Goal: Task Accomplishment & Management: Complete application form

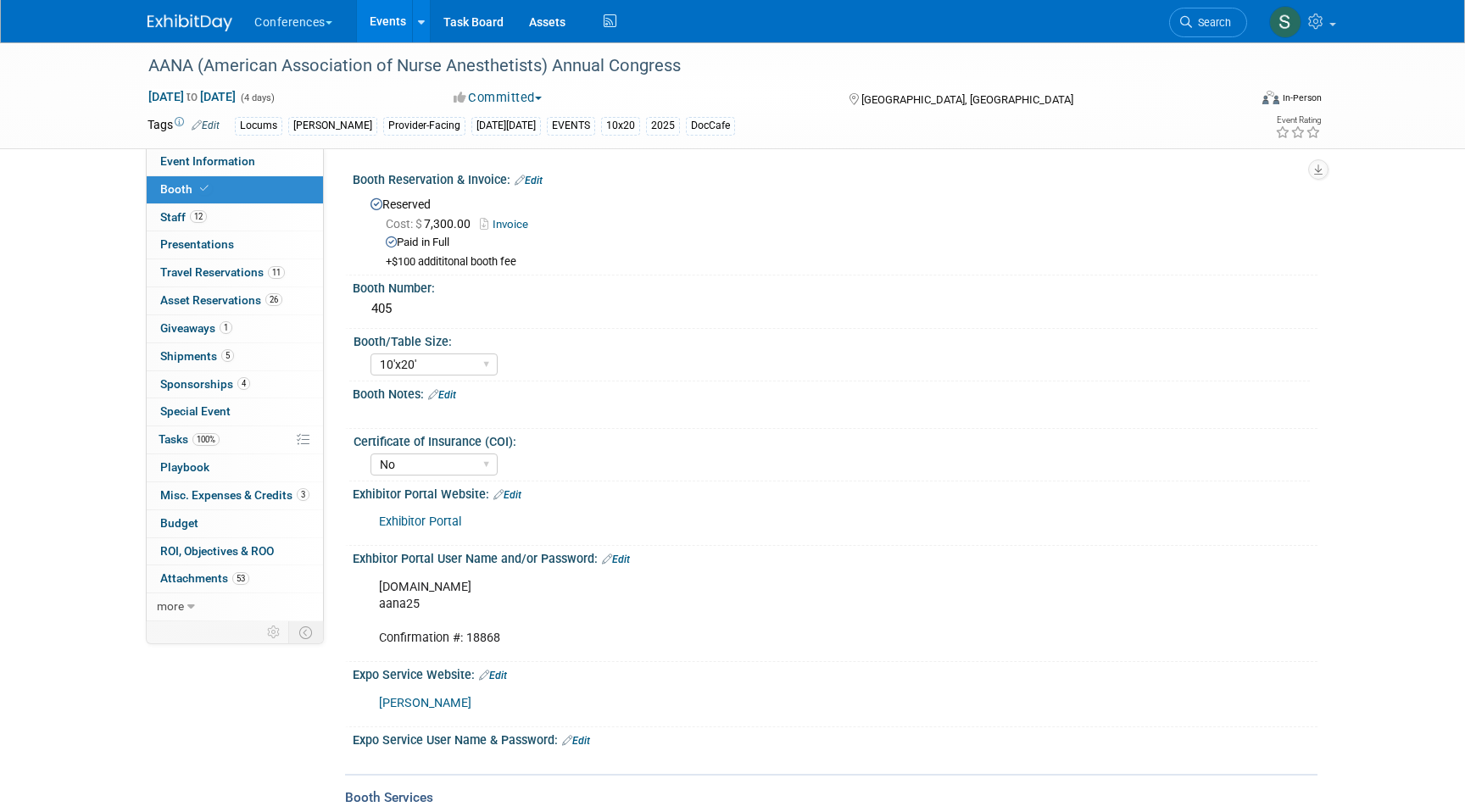
select select "10'x20'"
select select "No"
click at [417, 20] on link at bounding box center [421, 21] width 18 height 42
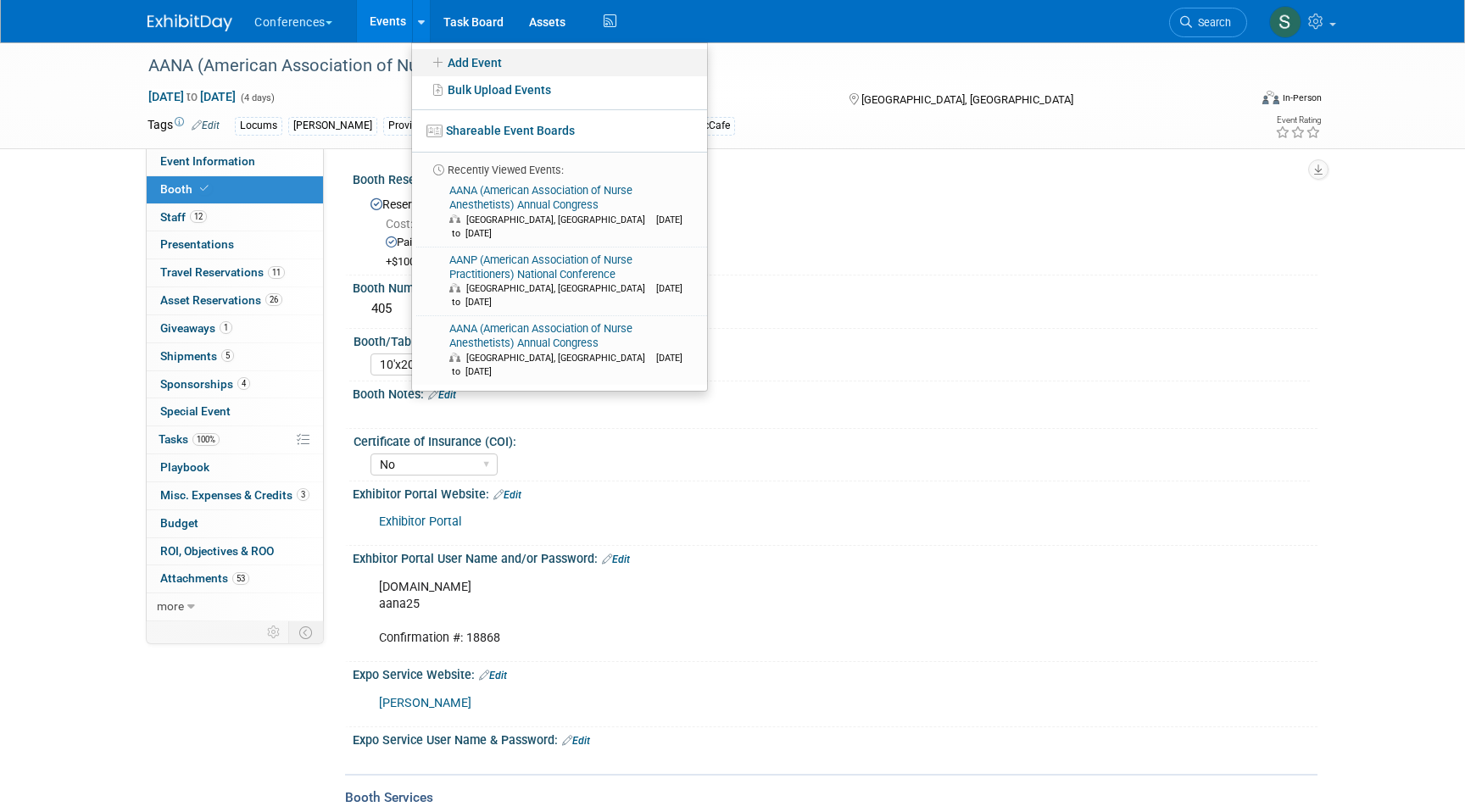
click at [466, 59] on link "Add Event" at bounding box center [559, 63] width 295 height 28
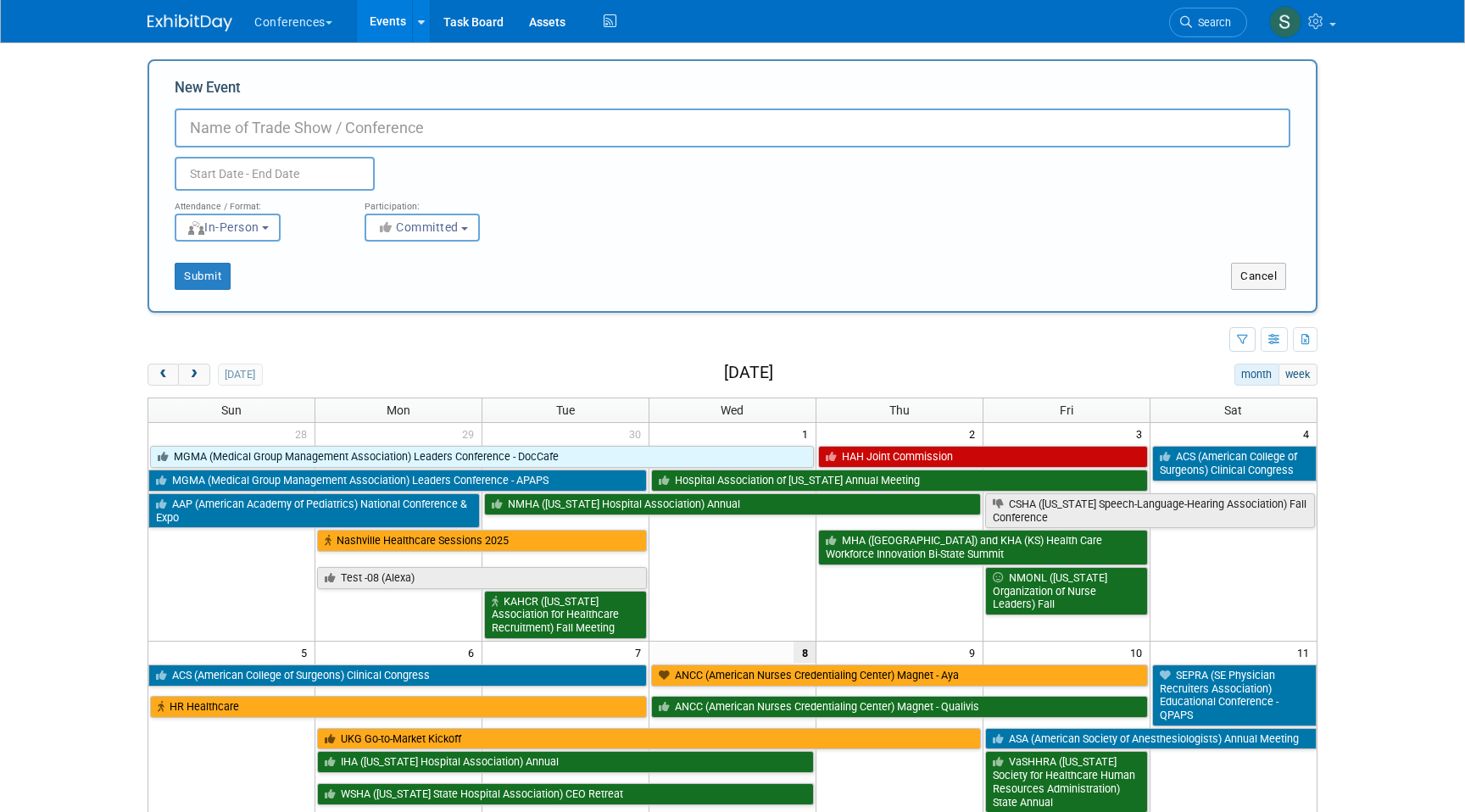
click at [290, 126] on input "New Event" at bounding box center [732, 128] width 1116 height 39
paste input "Legislative Lounge"
click at [188, 134] on input "Legislative Lounge" at bounding box center [732, 128] width 1116 height 39
click at [636, 133] on input "SD Regional Chamber of Commerce - Legislative Lounge" at bounding box center [732, 128] width 1116 height 39
type input "SD Regional Chamber of Commerce - Legislative Lounge"
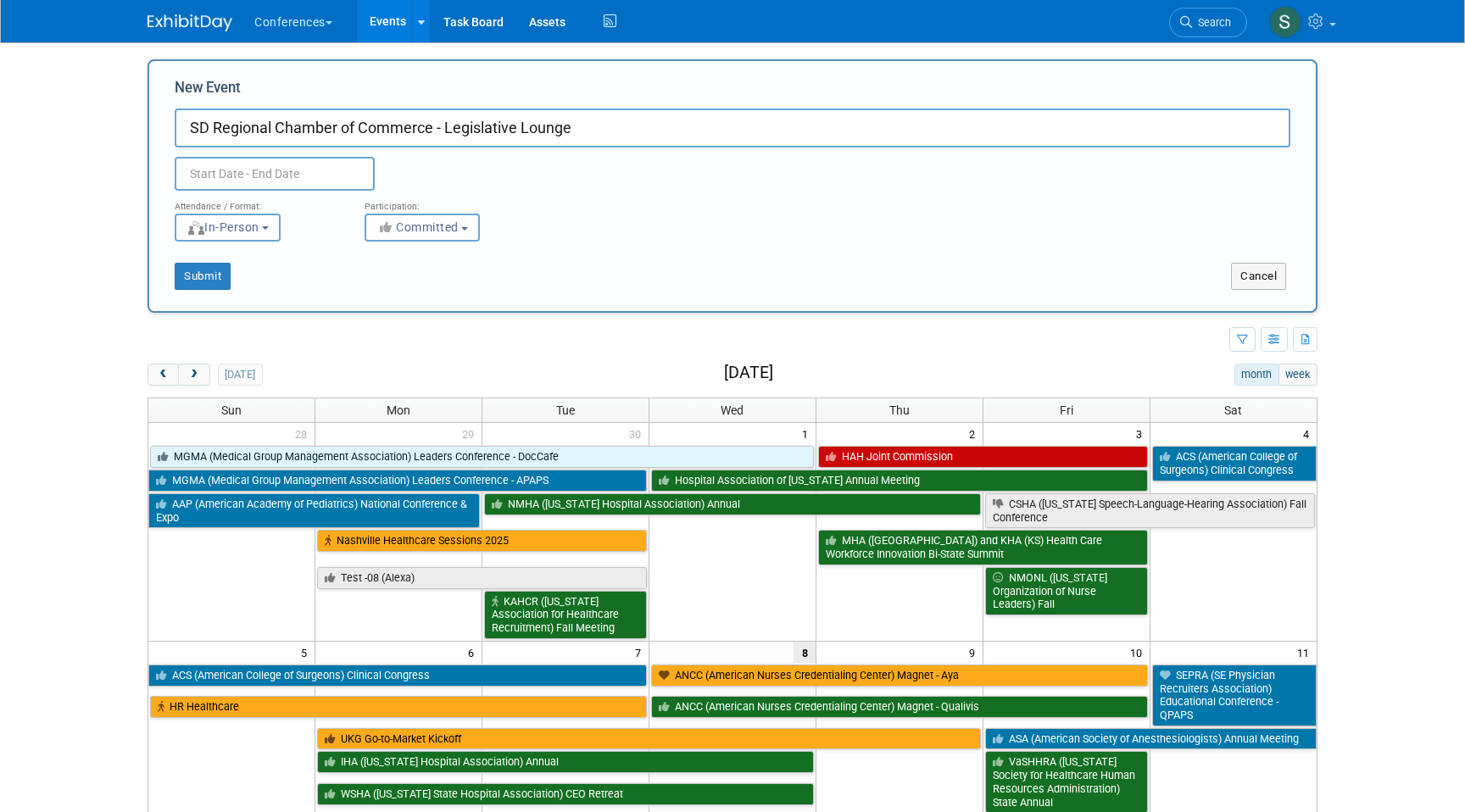
click at [305, 169] on input "text" at bounding box center [275, 174] width 201 height 33
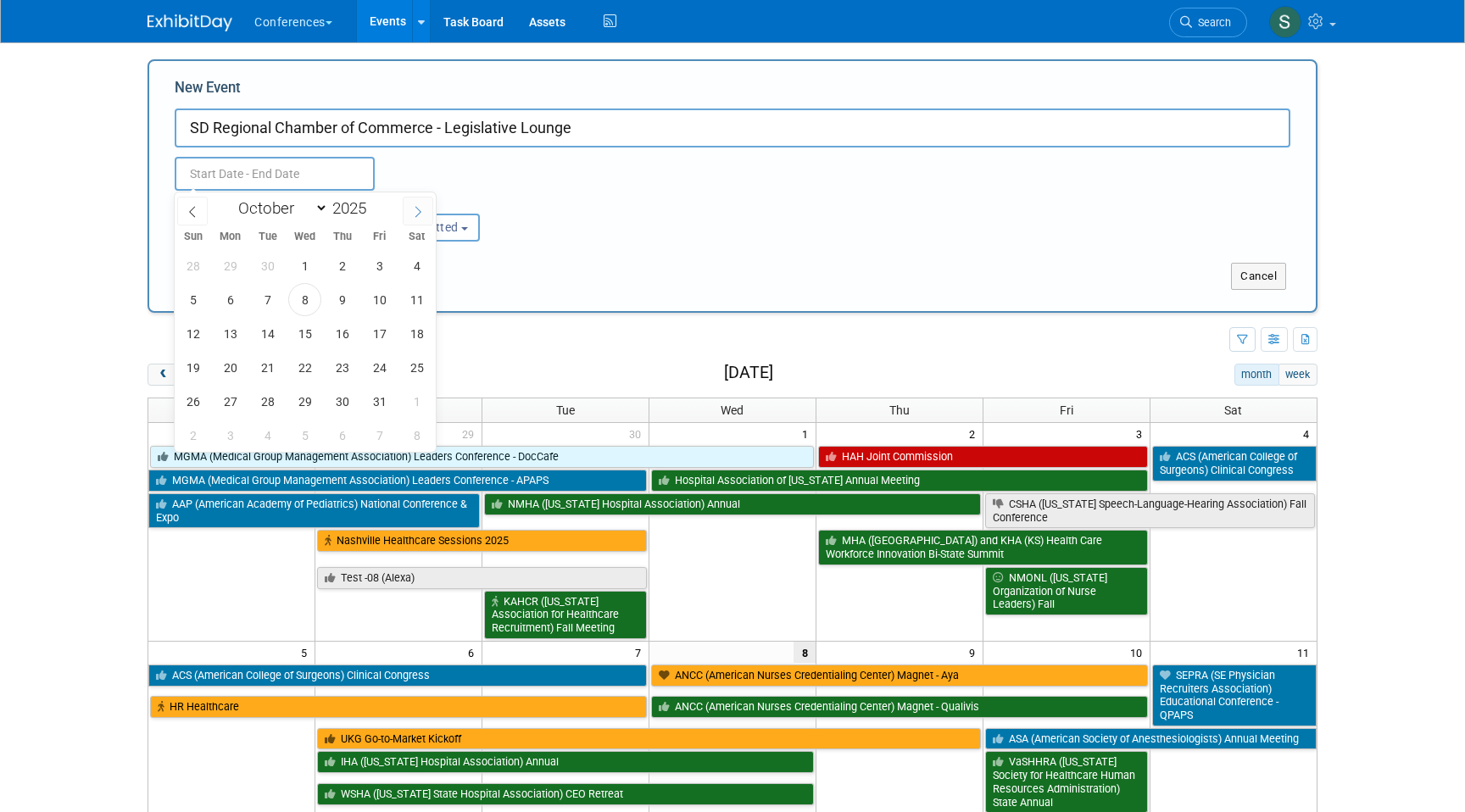
click at [408, 203] on span at bounding box center [418, 210] width 30 height 29
select select "10"
click at [342, 301] on span "6" at bounding box center [342, 300] width 33 height 33
type input "Nov 6, 2025 to Nov 6, 2025"
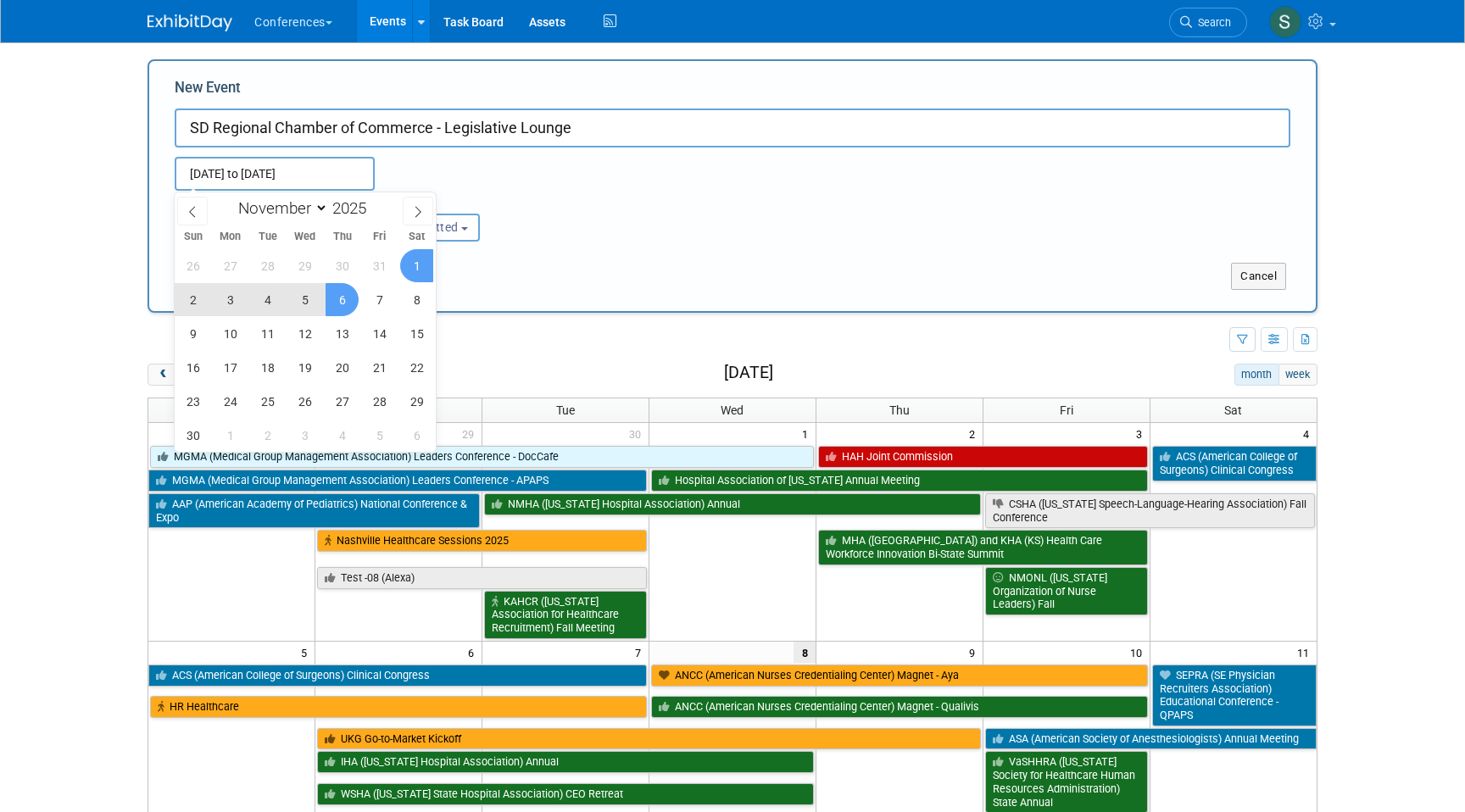
click at [524, 269] on div "Submit" at bounding box center [392, 276] width 486 height 28
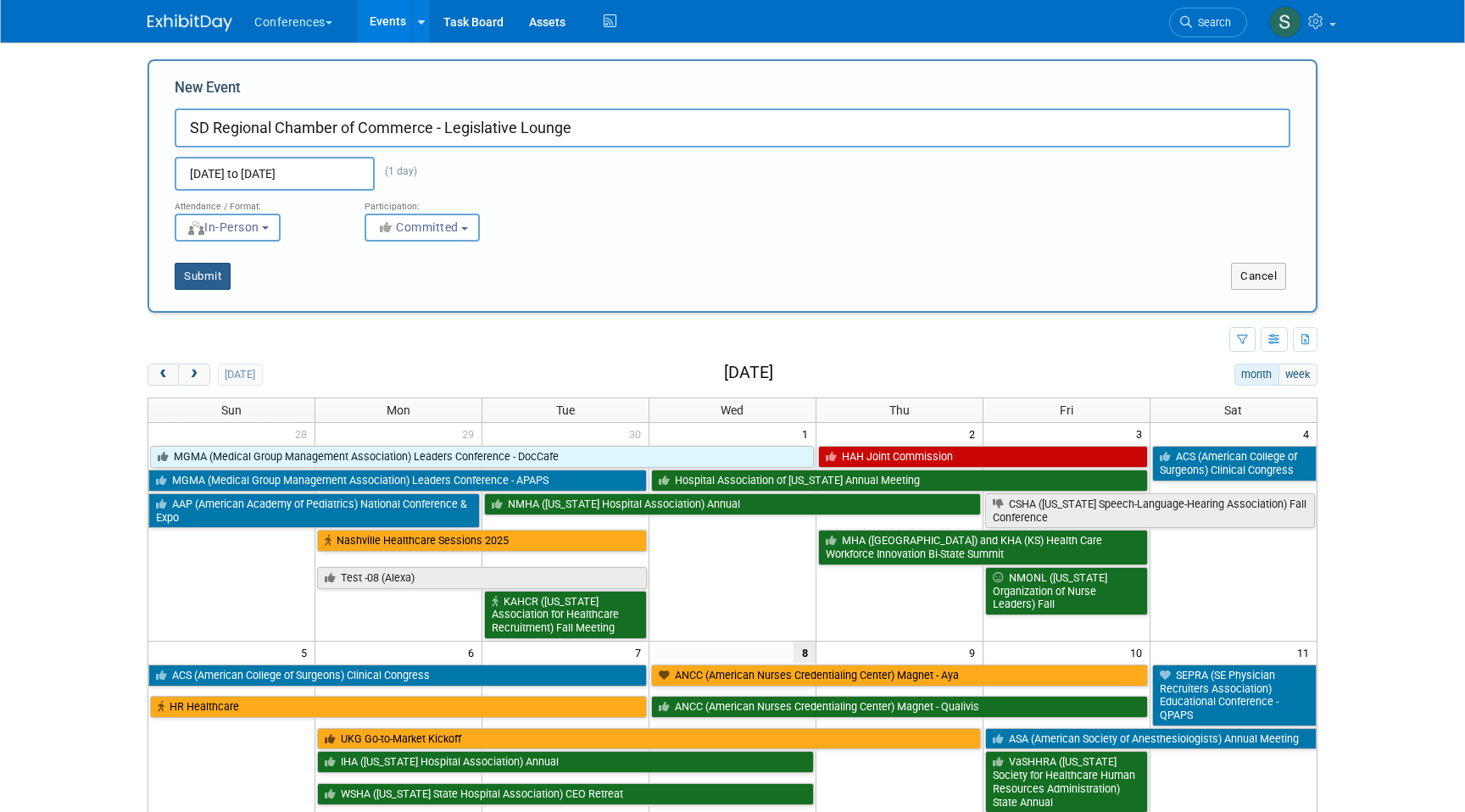
click at [213, 277] on button "Submit" at bounding box center [203, 276] width 56 height 28
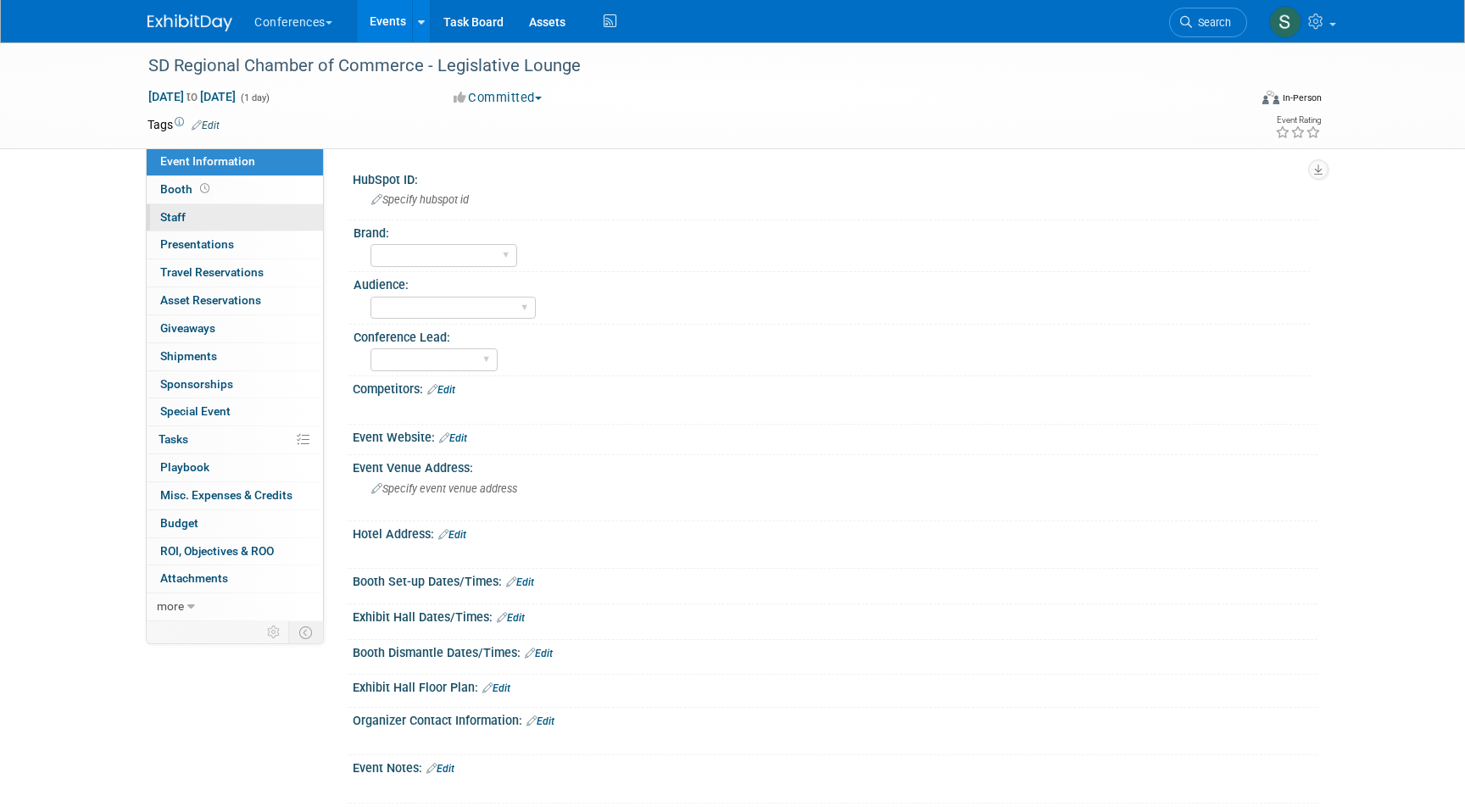
click at [223, 212] on link "0 Staff 0" at bounding box center [234, 218] width 176 height 28
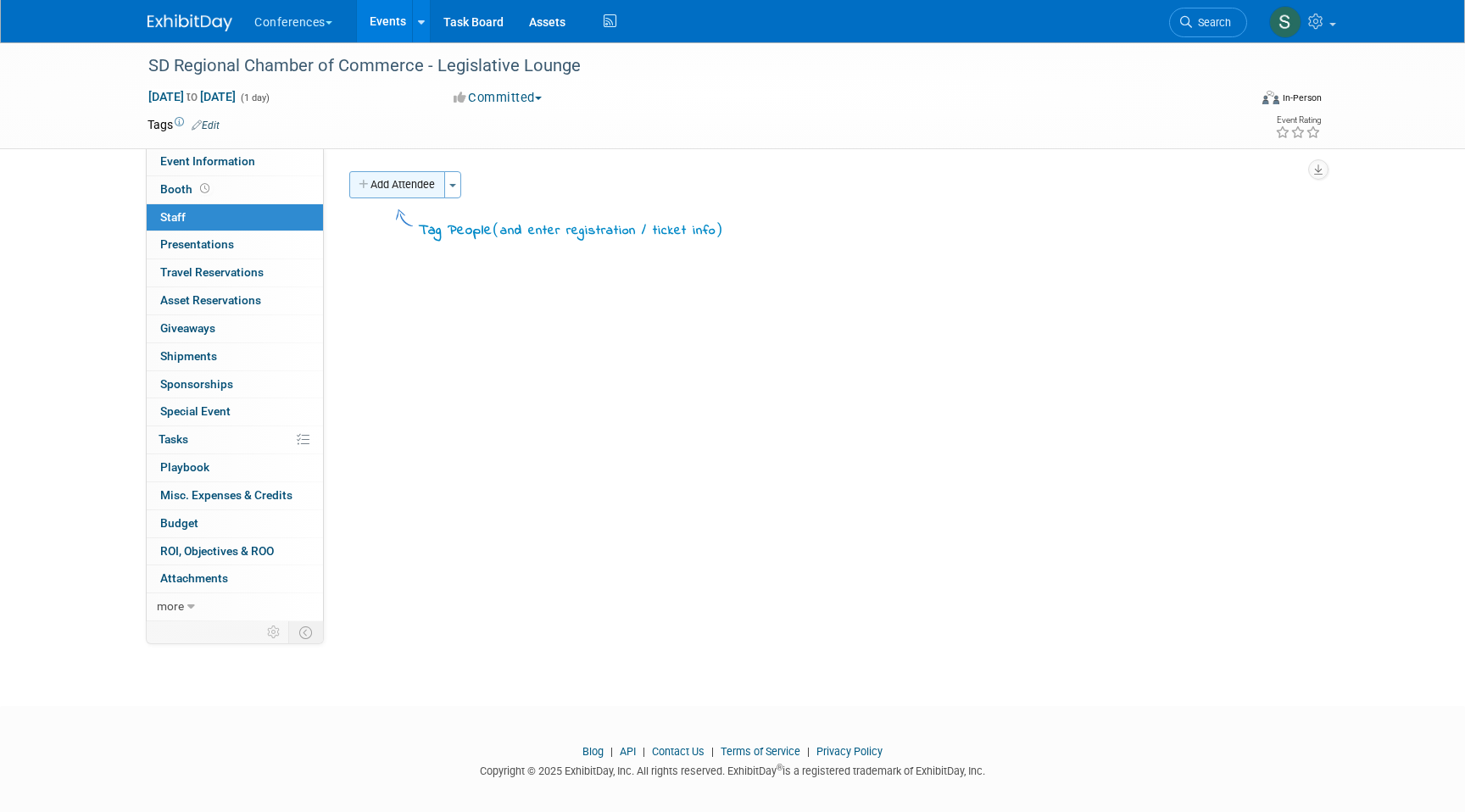
click at [377, 178] on button "Add Attendee" at bounding box center [396, 185] width 95 height 28
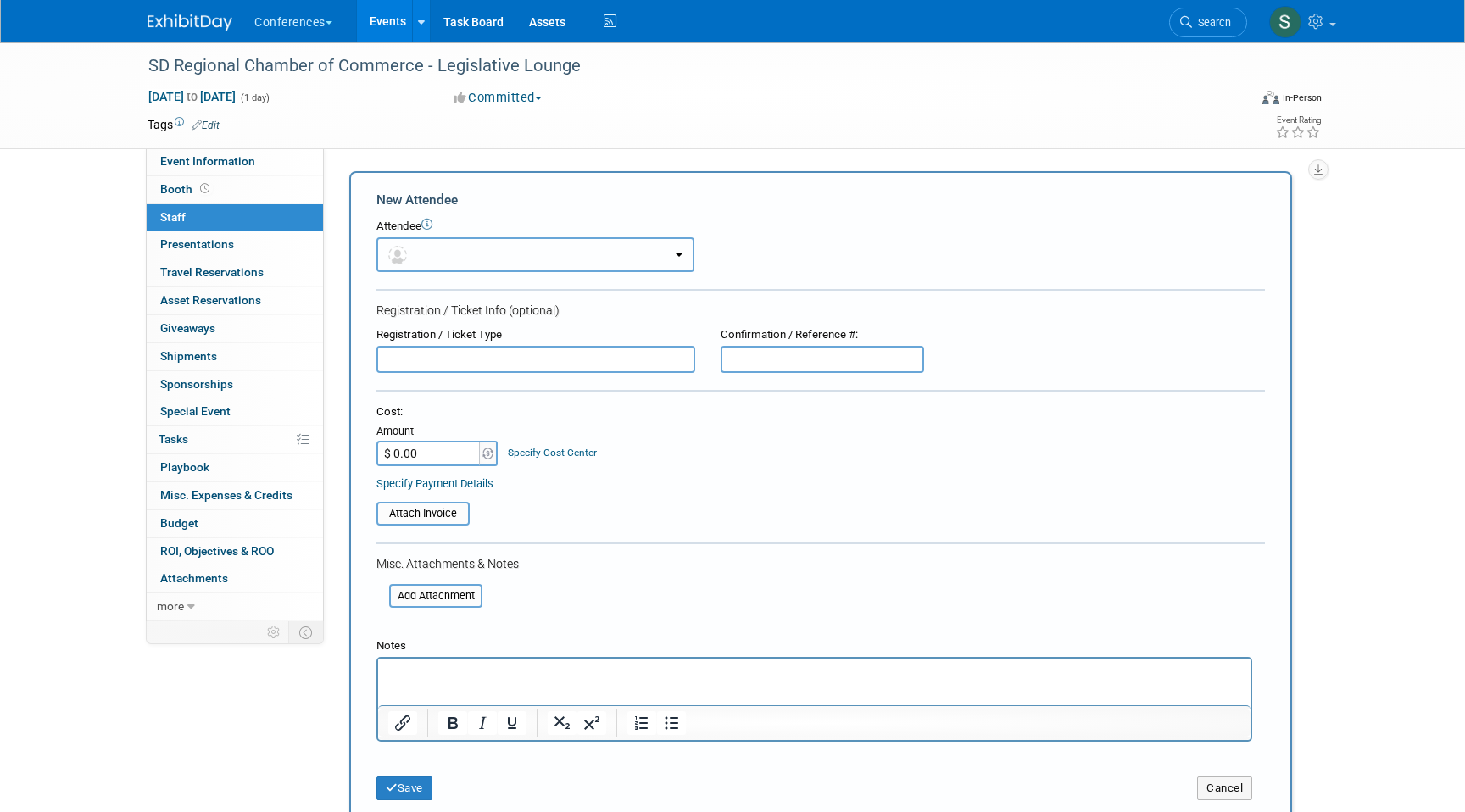
click at [453, 259] on button "button" at bounding box center [535, 254] width 318 height 34
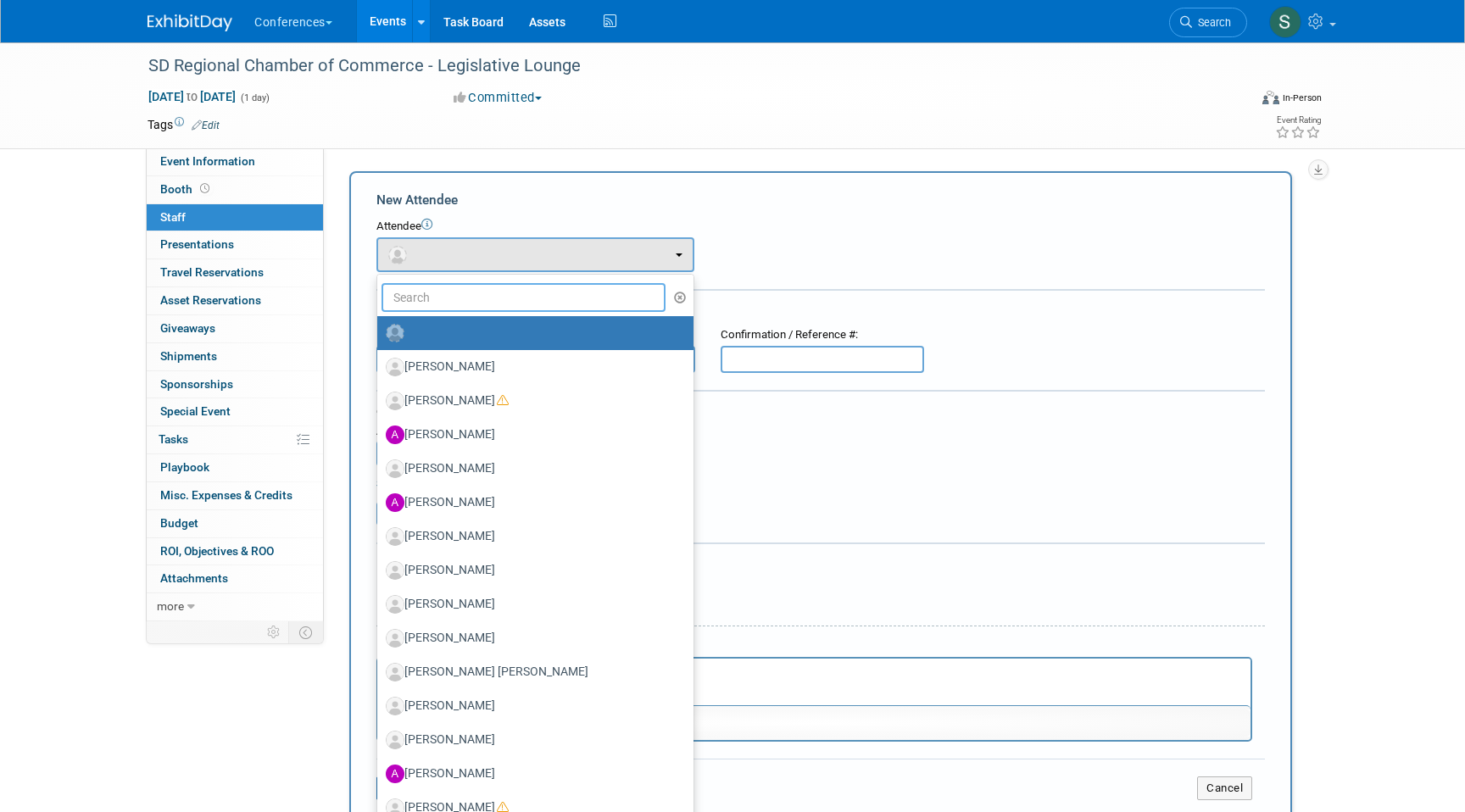
click at [442, 309] on input "text" at bounding box center [523, 297] width 284 height 29
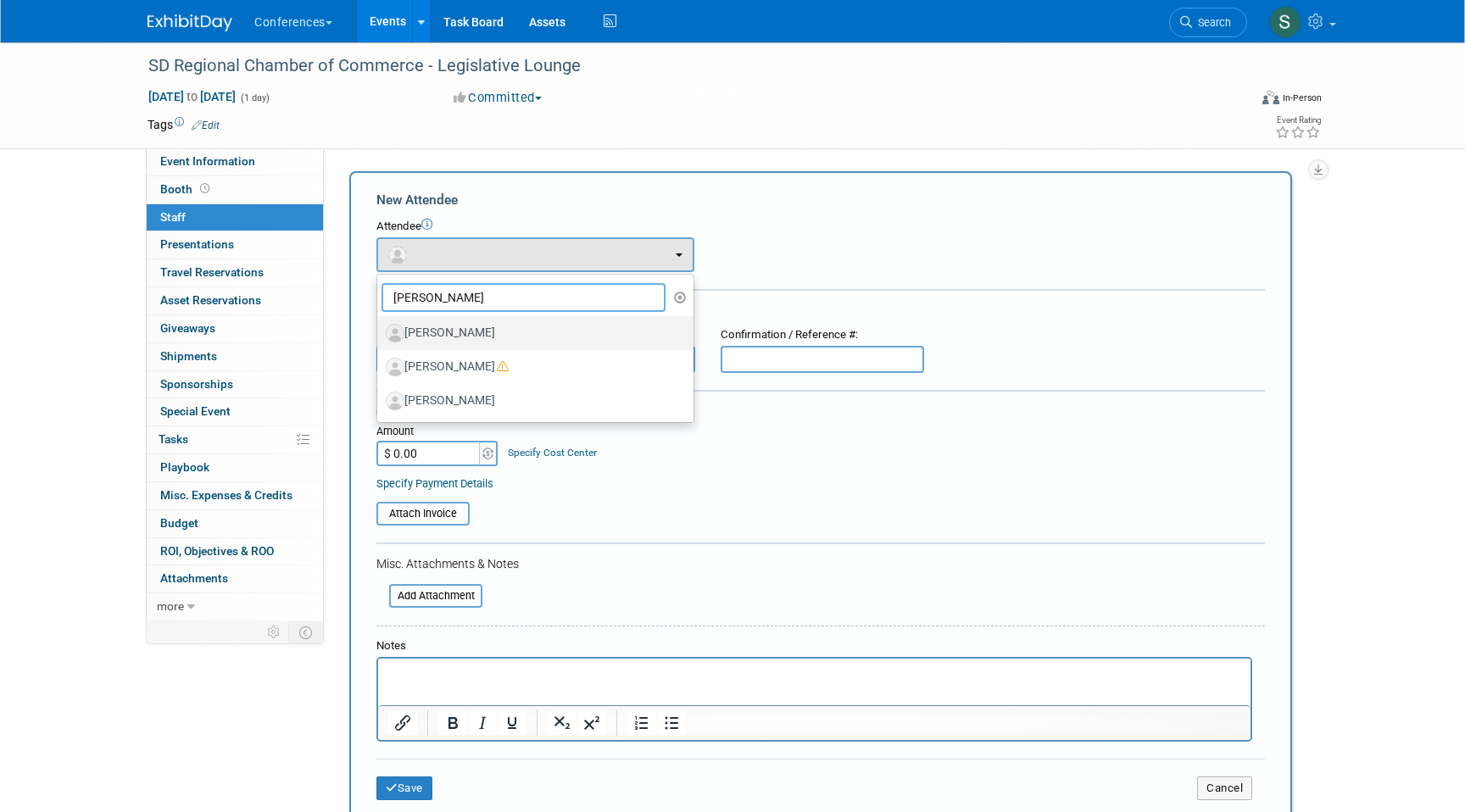
type input "james"
click at [490, 338] on label "[PERSON_NAME]" at bounding box center [531, 333] width 291 height 28
click at [380, 336] on input "[PERSON_NAME]" at bounding box center [374, 330] width 11 height 11
select select "310bc56f-e1a0-462d-9a2d-cd028f66a606"
select select "1"
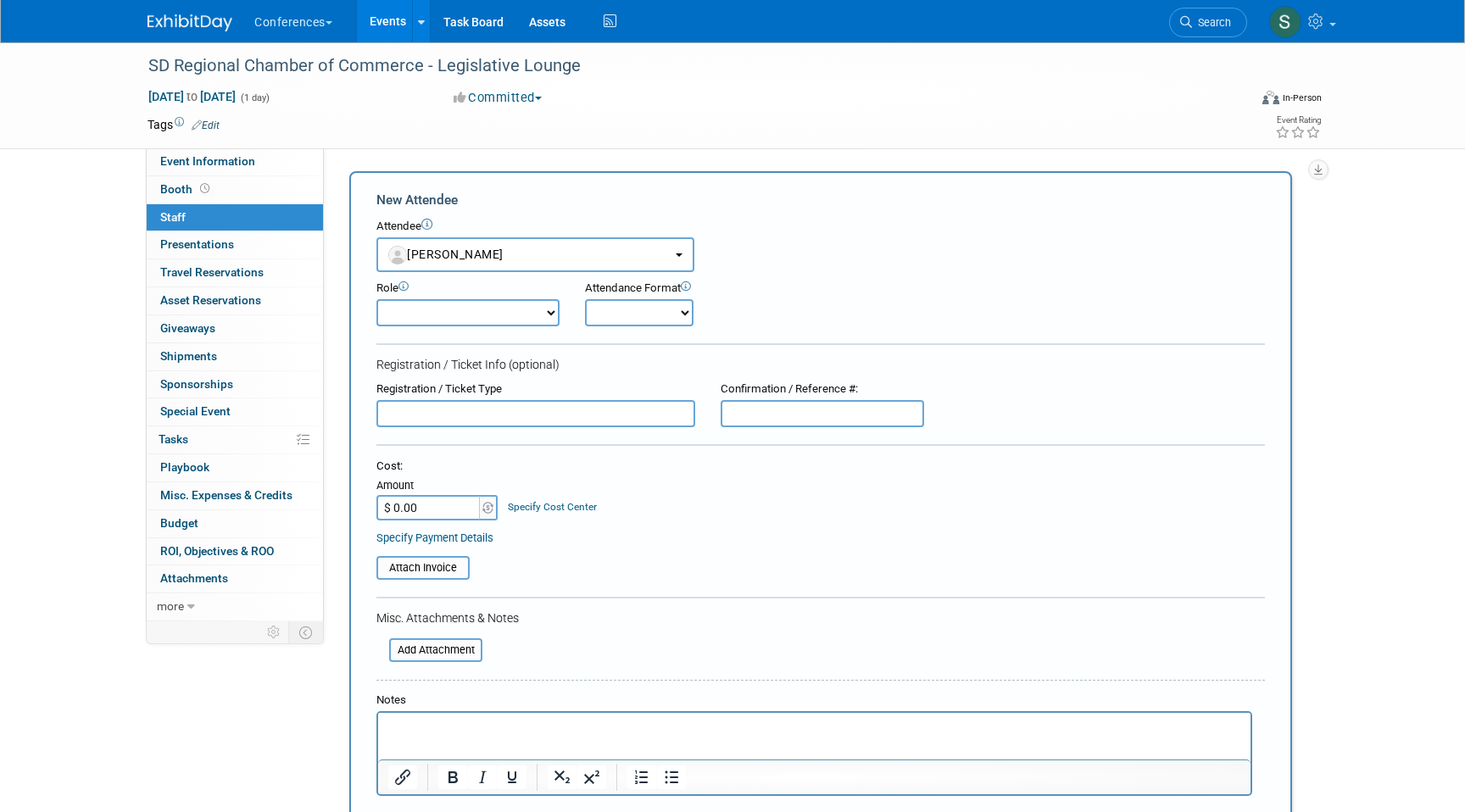
click at [494, 318] on select "Account Management Business Development Demonstrator Events Host Marketing Plan…" at bounding box center [468, 313] width 183 height 28
click at [377, 299] on select "Account Management Business Development Demonstrator Events Host Marketing Plan…" at bounding box center [468, 313] width 183 height 28
click at [447, 510] on input "$ 0.00" at bounding box center [430, 508] width 106 height 26
type input "$ 129.38"
click at [528, 503] on link "Specify Cost Center" at bounding box center [553, 507] width 89 height 12
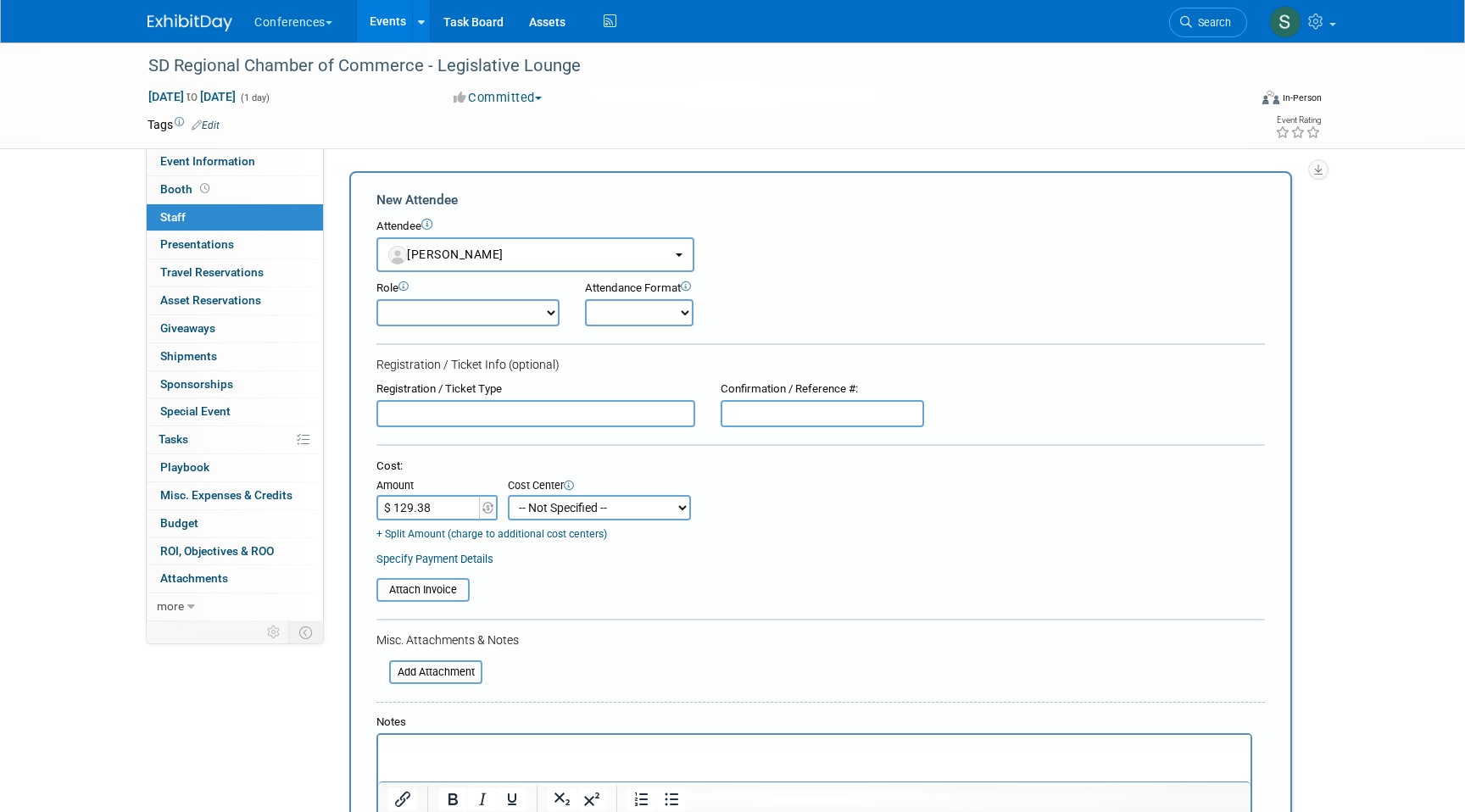
click at [562, 512] on select "-- Not Specified -- Aya Education Aya Healthcare Aya Locums Bespoke Corporate D…" at bounding box center [600, 508] width 183 height 26
select select "18965879"
click at [508, 495] on select "-- Not Specified -- Aya Education Aya Healthcare Aya Locums Bespoke Corporate D…" at bounding box center [600, 508] width 183 height 26
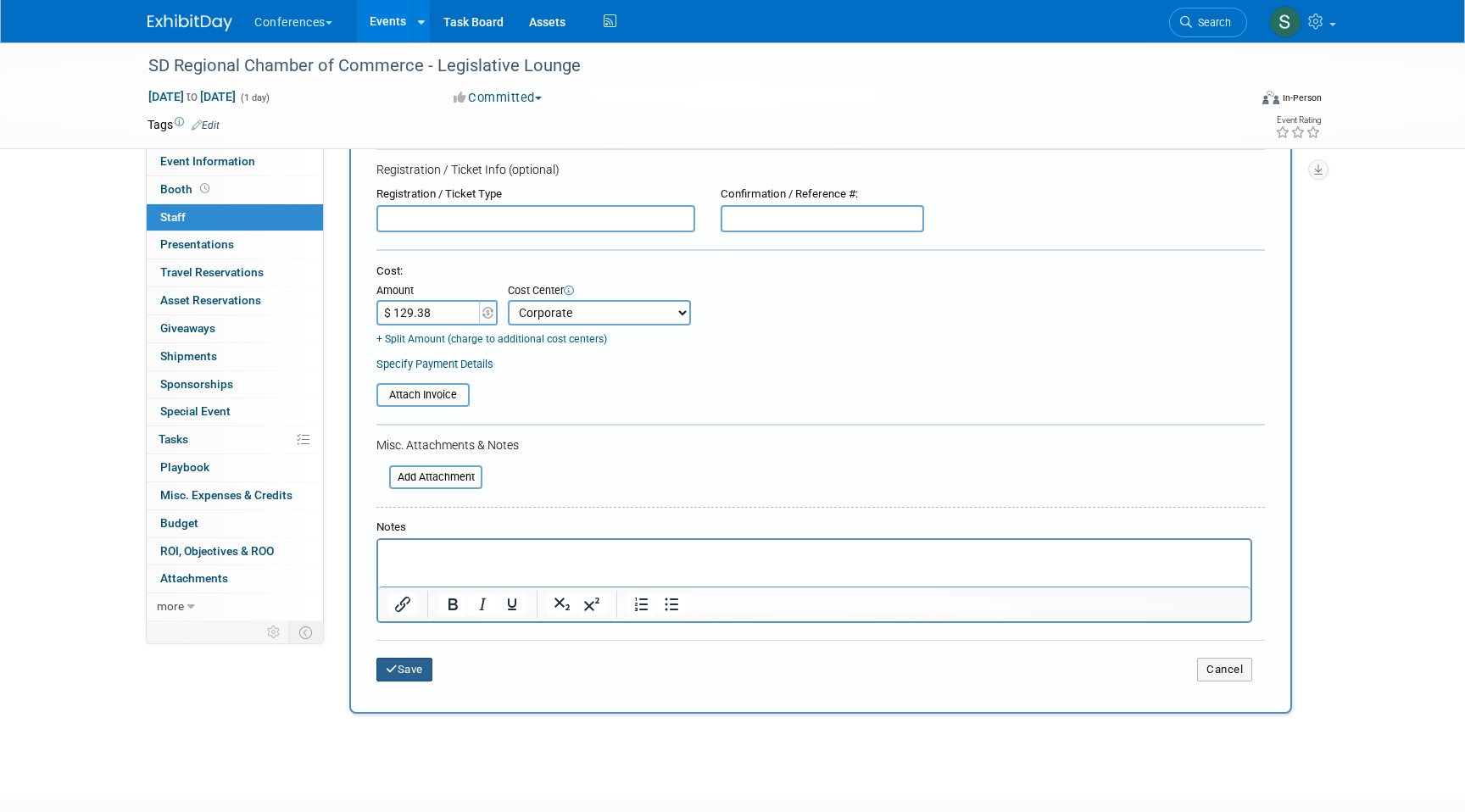
click at [416, 681] on button "Save" at bounding box center [404, 669] width 56 height 24
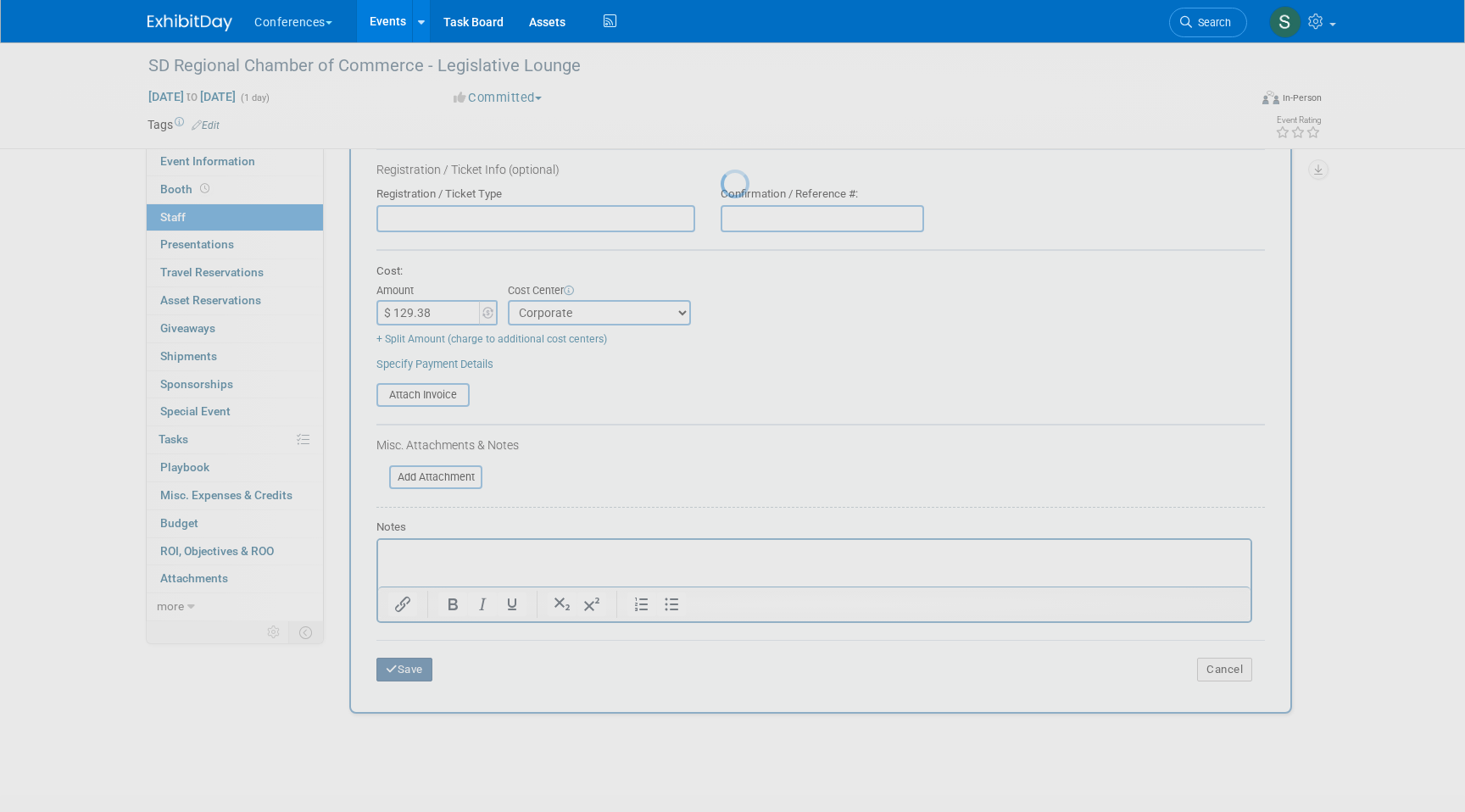
scroll to position [13, 0]
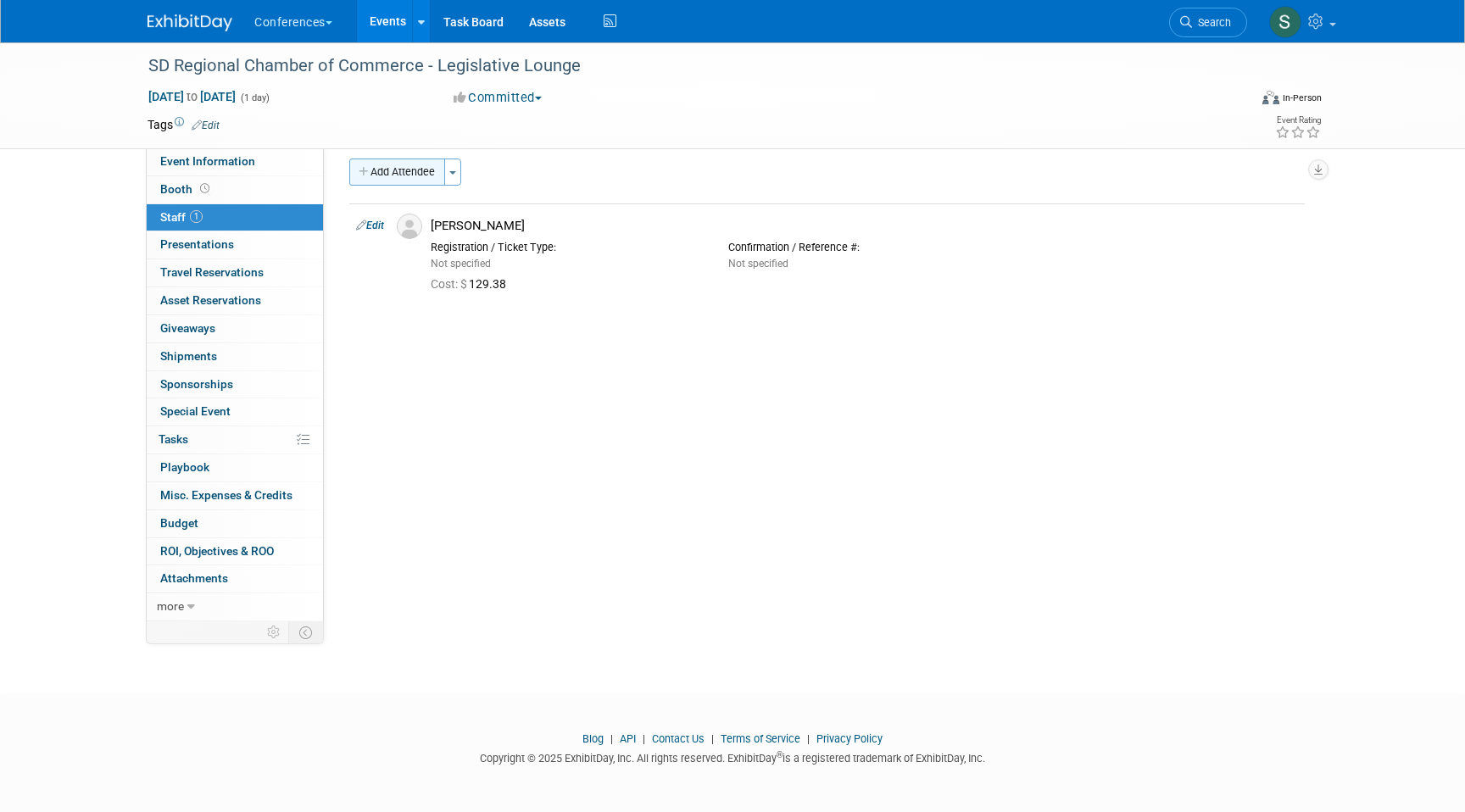
click at [417, 177] on button "Add Attendee" at bounding box center [396, 172] width 95 height 28
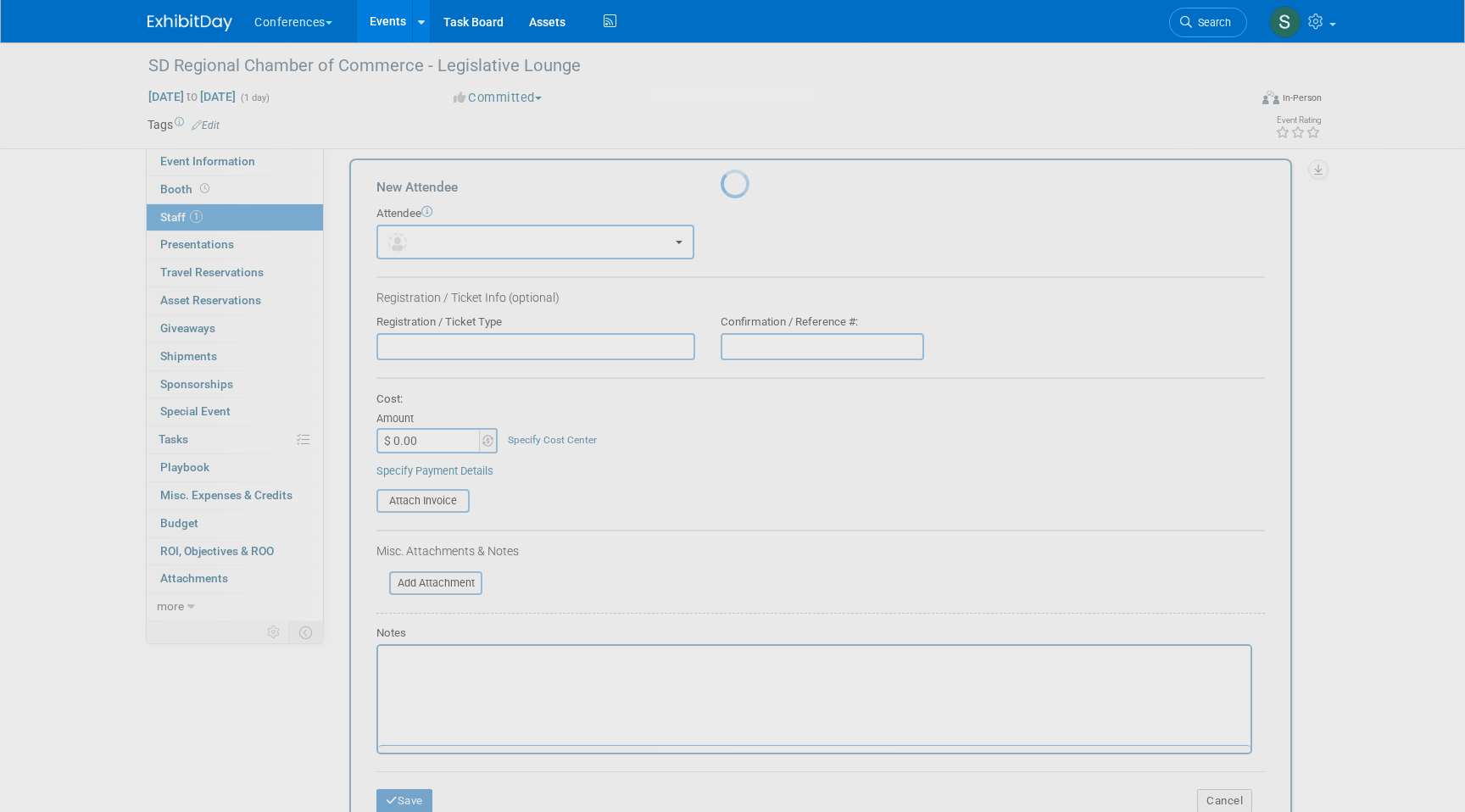
scroll to position [0, 0]
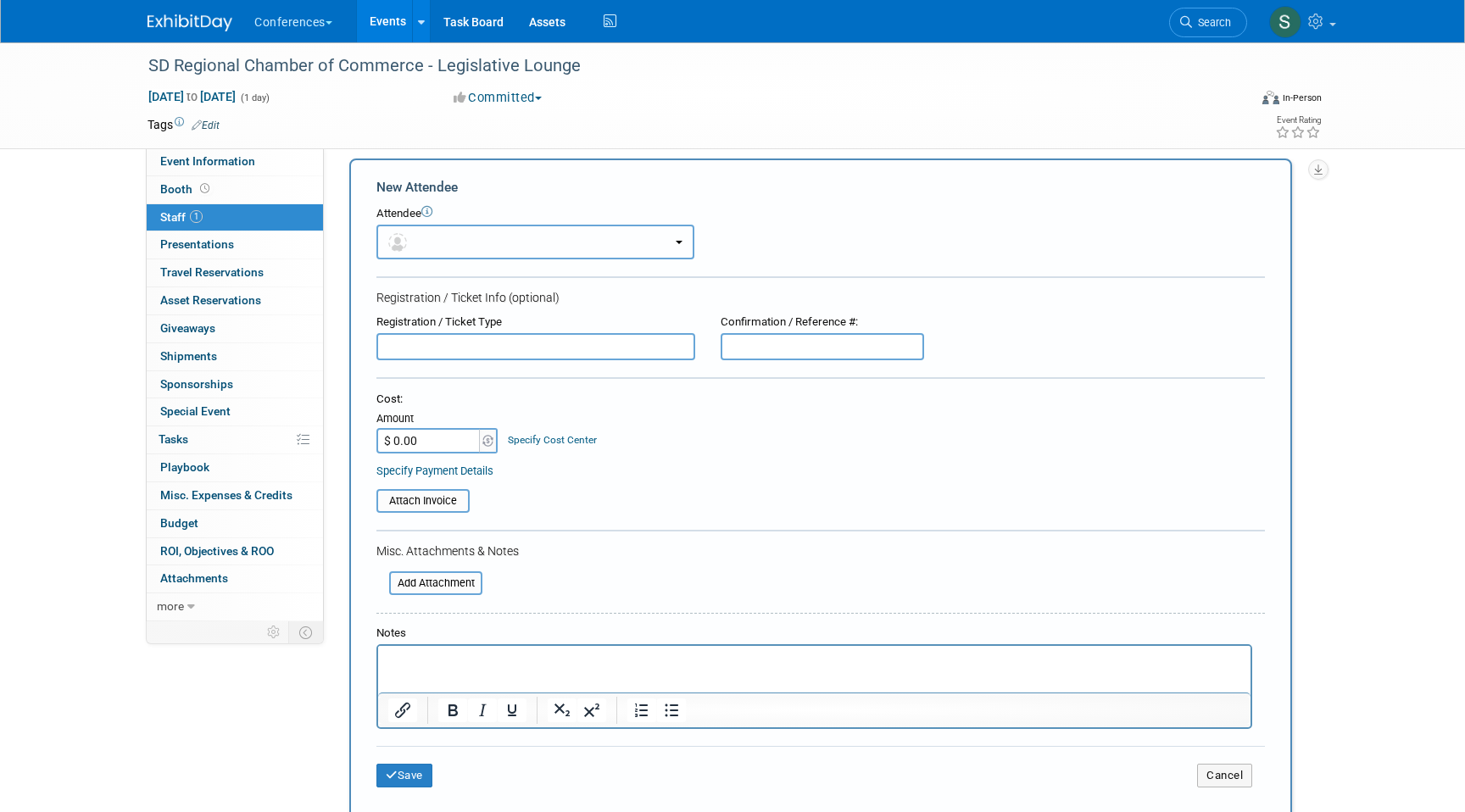
click at [459, 240] on button "button" at bounding box center [535, 242] width 318 height 34
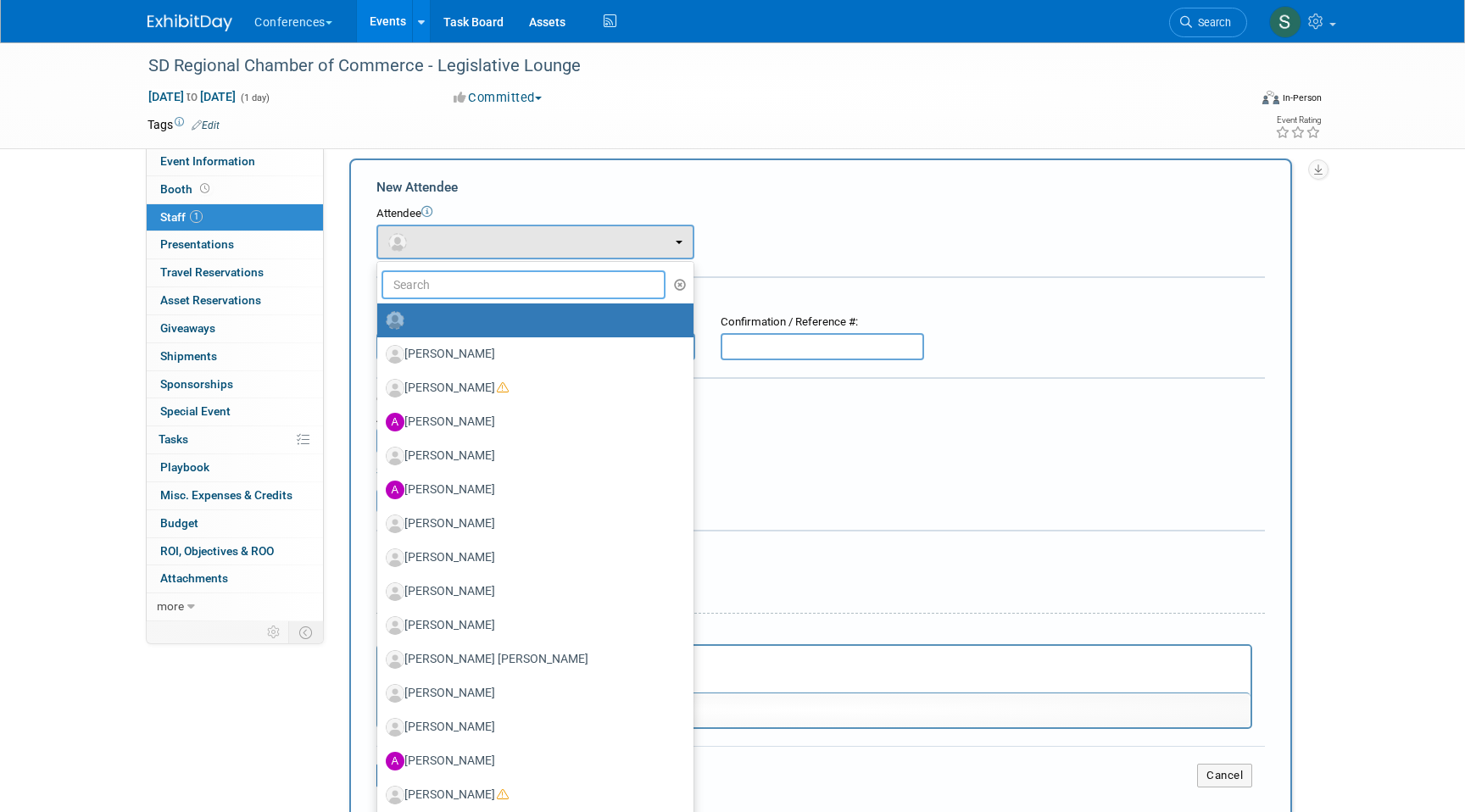
click at [446, 272] on input "text" at bounding box center [523, 284] width 284 height 29
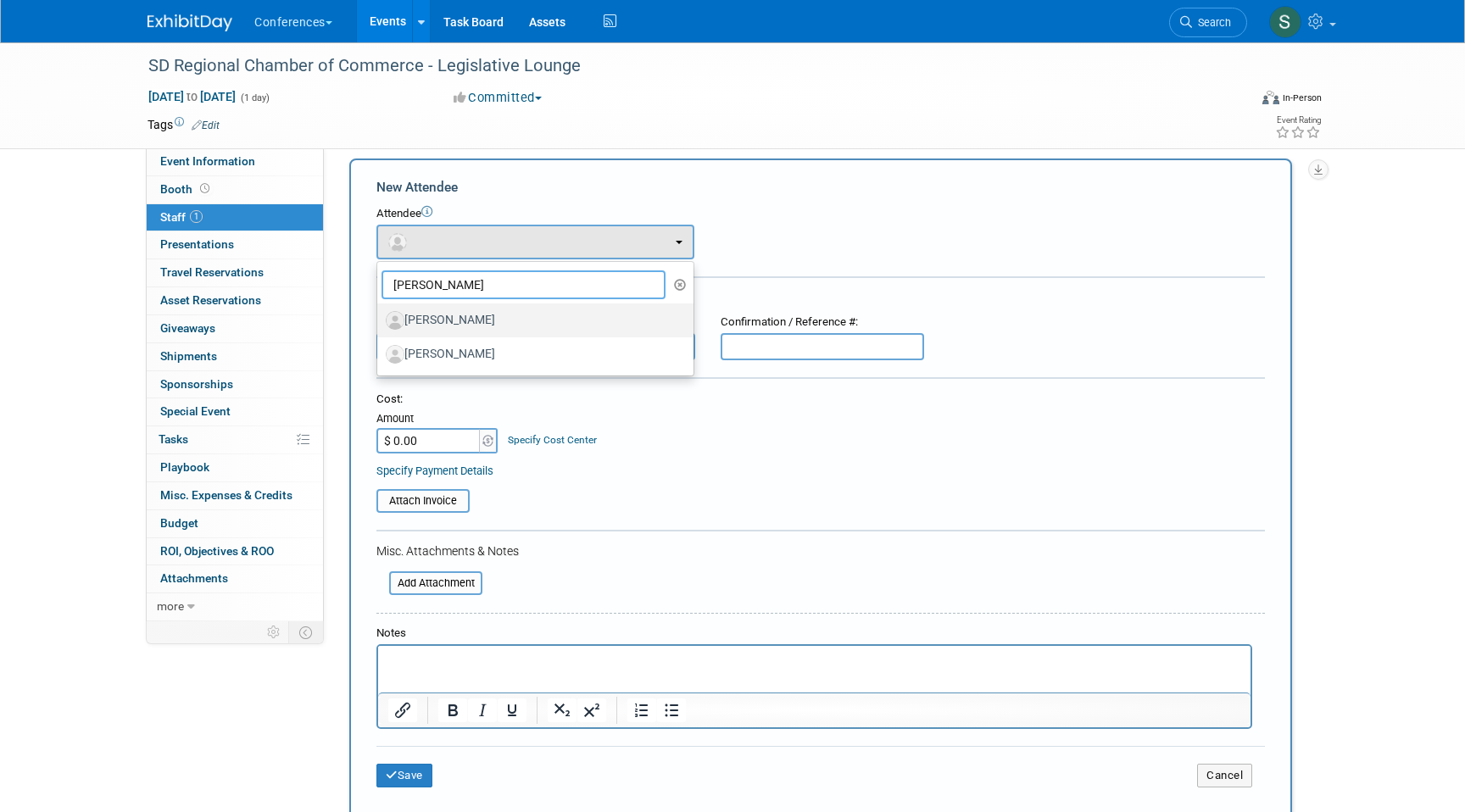
type input "laura"
click at [494, 322] on label "[PERSON_NAME]" at bounding box center [531, 320] width 291 height 28
click at [380, 322] on input "[PERSON_NAME]" at bounding box center [374, 318] width 11 height 11
select select "32eda2ed-961a-4b8c-8e3c-4546c4fd3682"
select select "2"
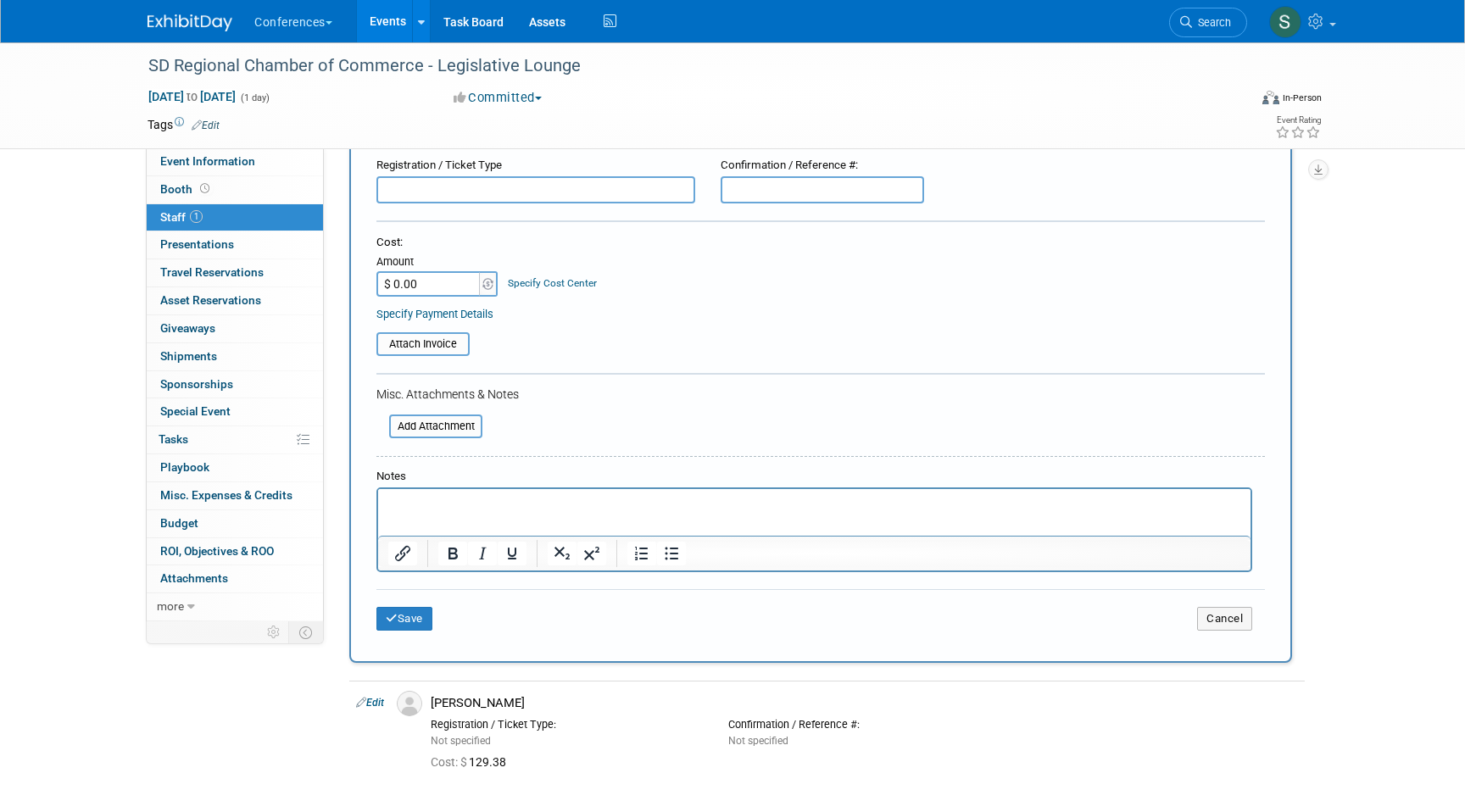
scroll to position [209, 0]
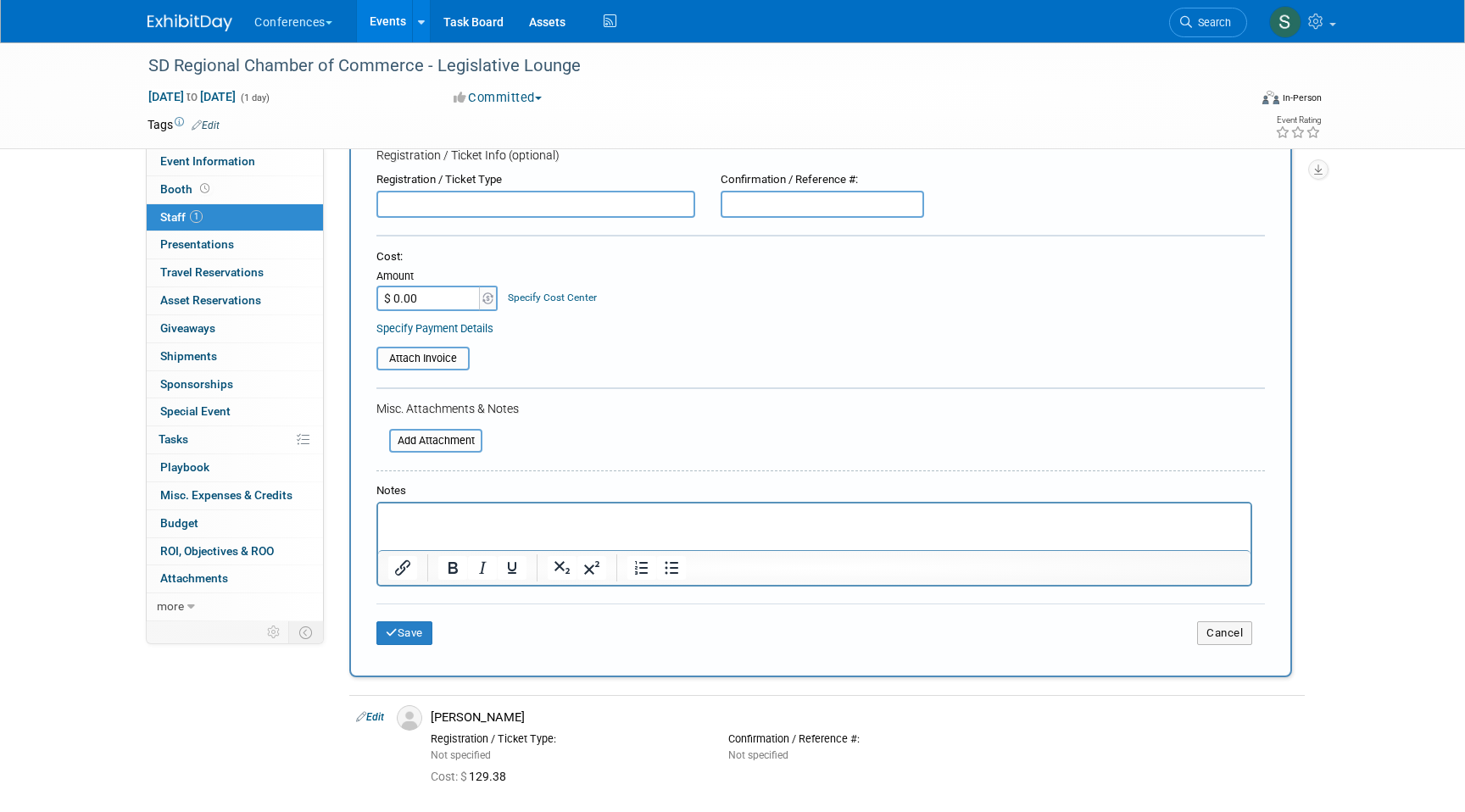
click at [424, 303] on input "$ 0.00" at bounding box center [430, 299] width 106 height 26
type input "$ 129.38"
click at [567, 298] on link "Specify Cost Center" at bounding box center [553, 298] width 89 height 12
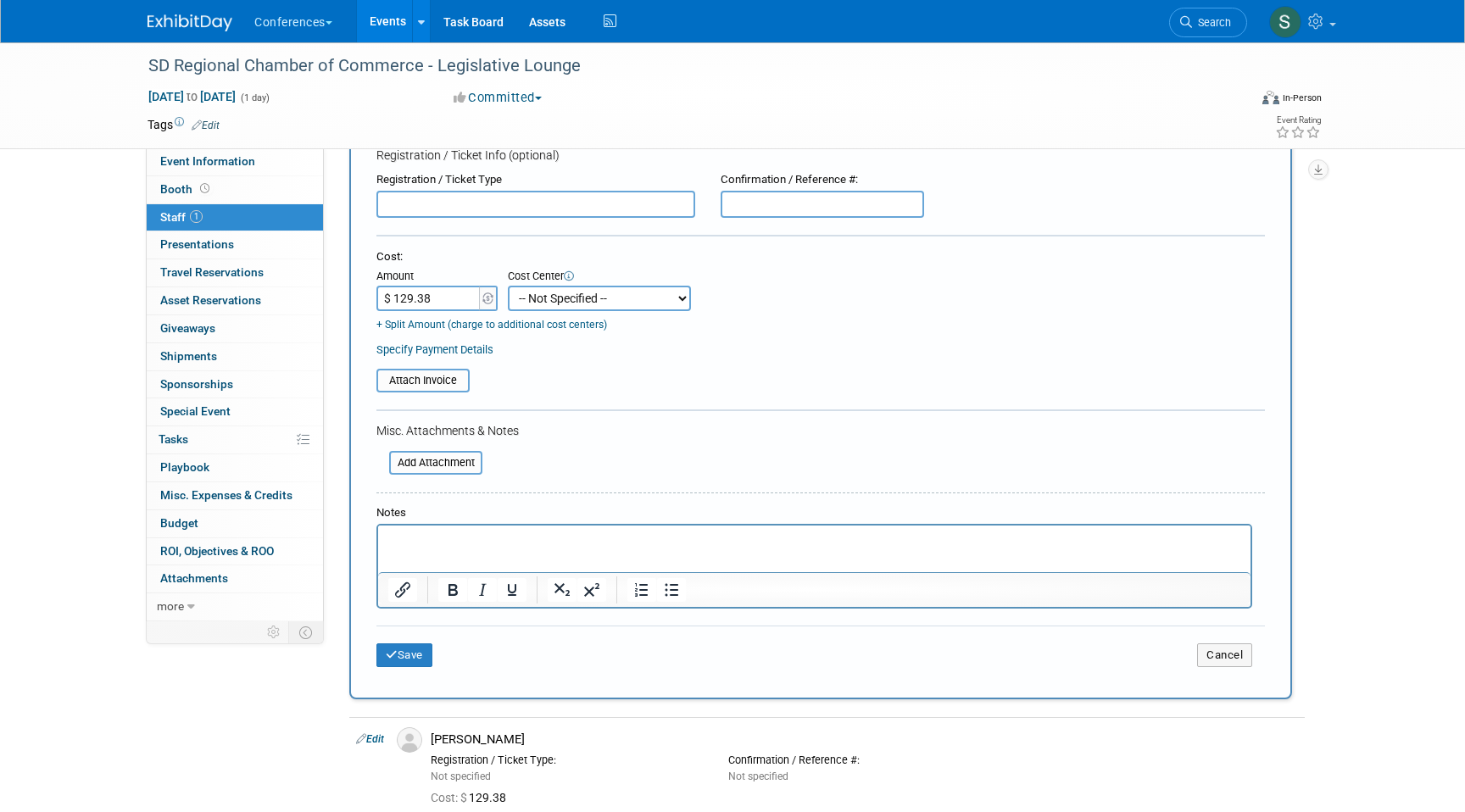
click at [567, 306] on select "-- Not Specified -- Aya Education Aya Healthcare Aya Locums Bespoke Corporate D…" at bounding box center [600, 299] width 183 height 26
select select "18965879"
click at [508, 286] on select "-- Not Specified -- Aya Education Aya Healthcare Aya Locums Bespoke Corporate D…" at bounding box center [600, 299] width 183 height 26
click at [402, 653] on button "Save" at bounding box center [404, 656] width 56 height 24
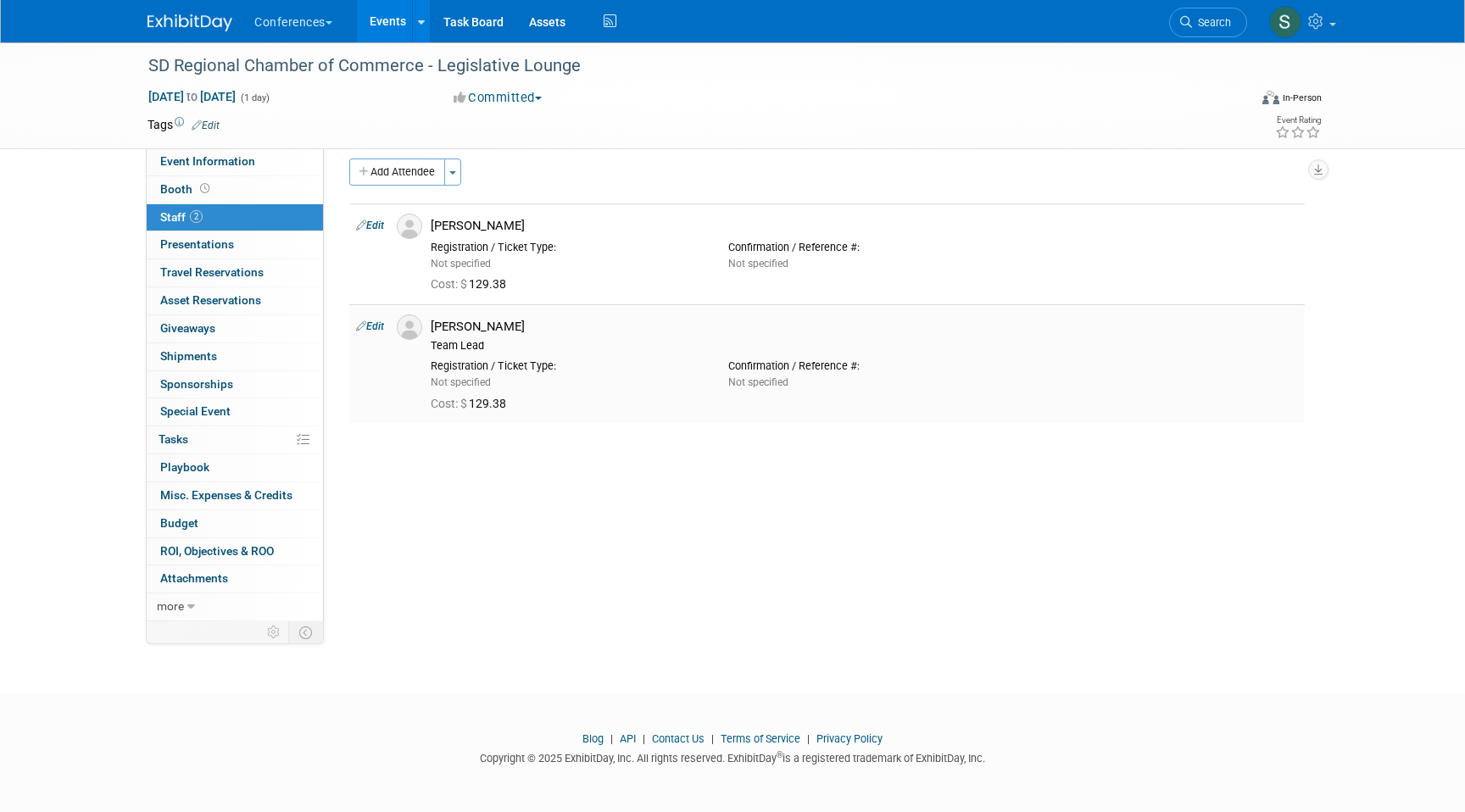
scroll to position [0, 0]
